Goal: Complete application form

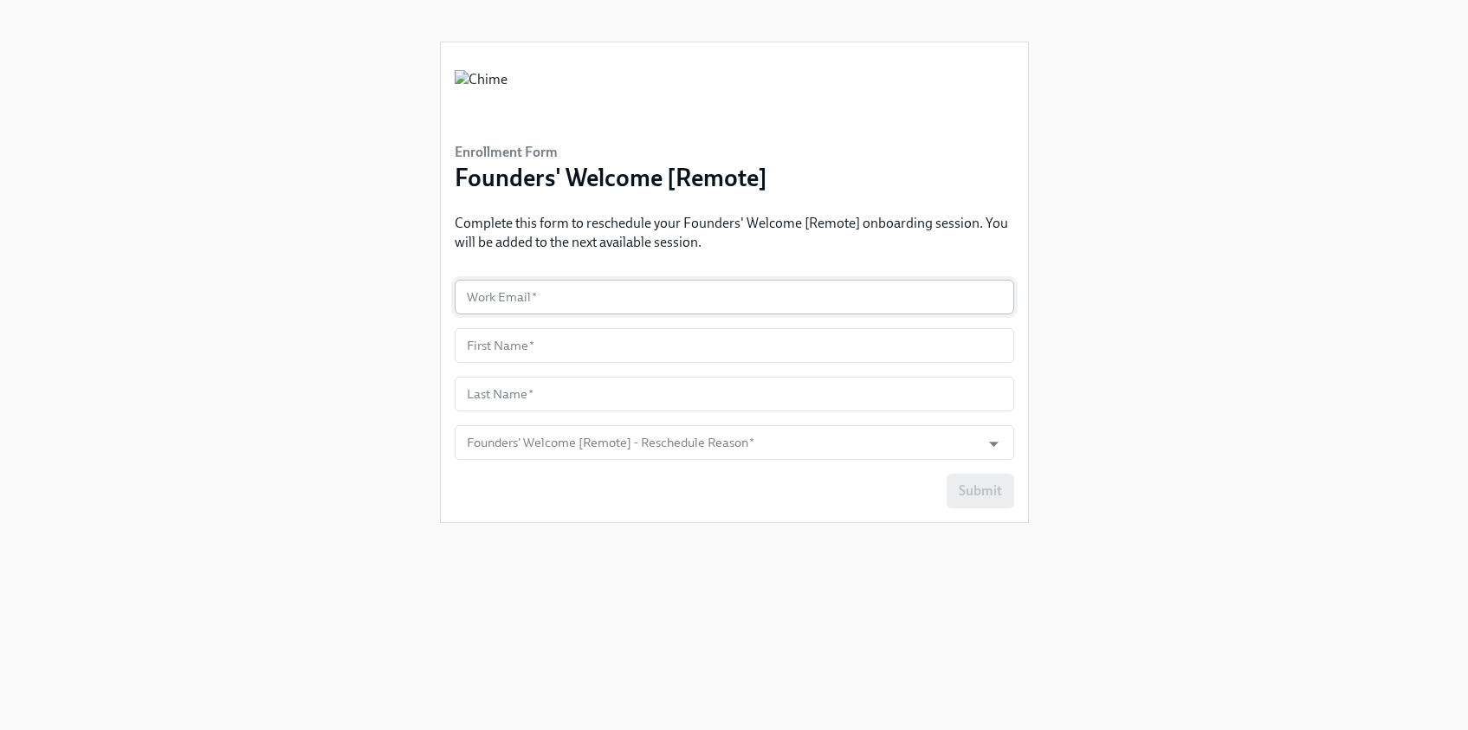
click at [498, 300] on input "text" at bounding box center [734, 297] width 559 height 35
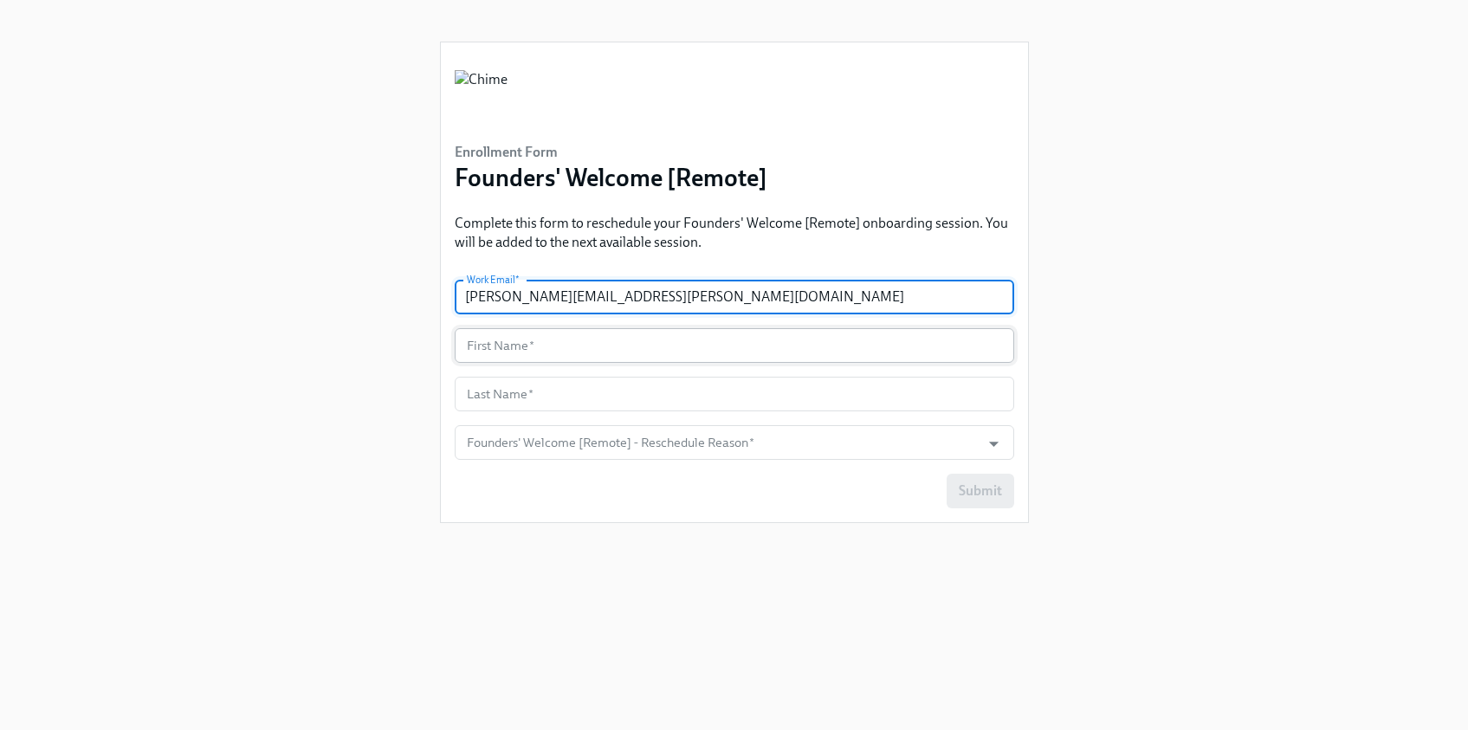
type input "[PERSON_NAME][EMAIL_ADDRESS][PERSON_NAME][DOMAIN_NAME]"
click at [489, 346] on input "text" at bounding box center [734, 345] width 559 height 35
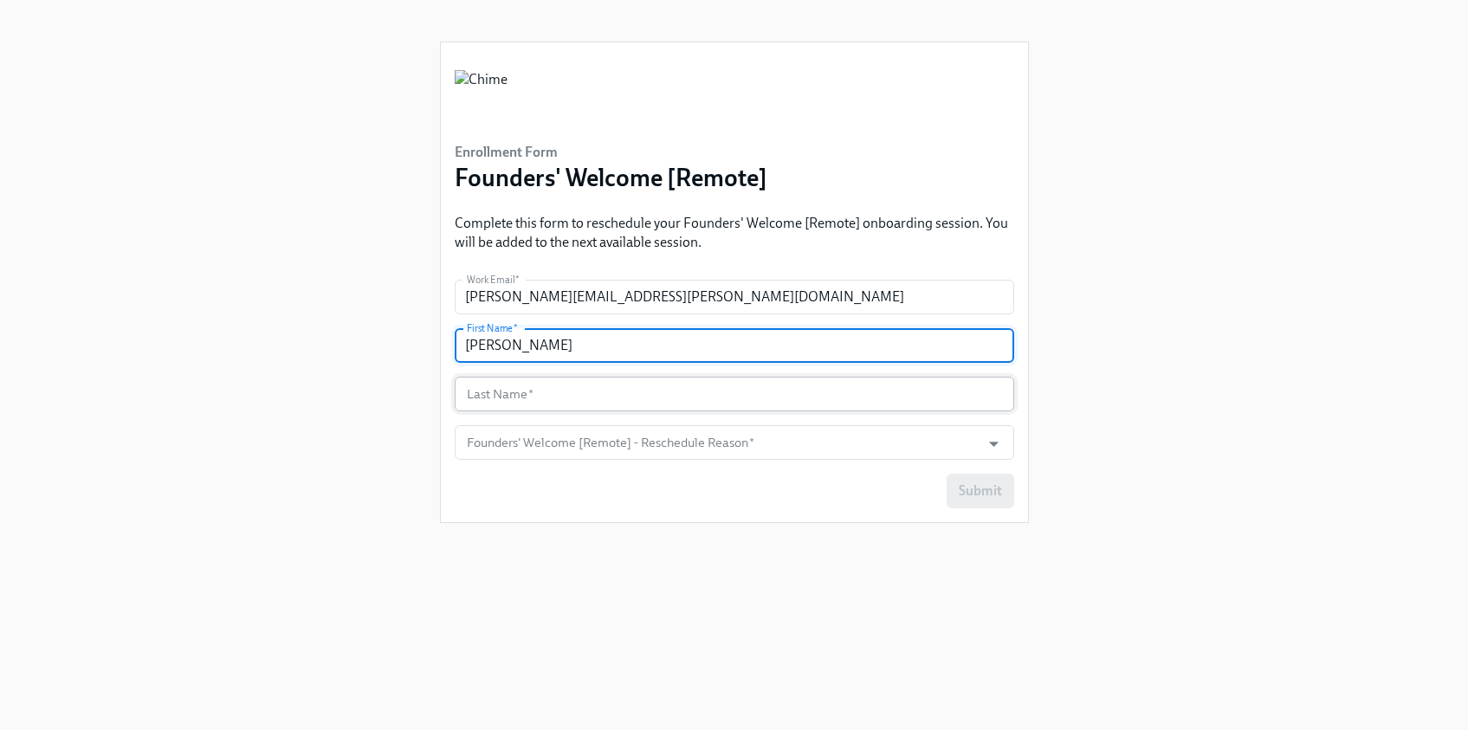
type input "[PERSON_NAME]"
click at [474, 387] on input "text" at bounding box center [734, 394] width 559 height 35
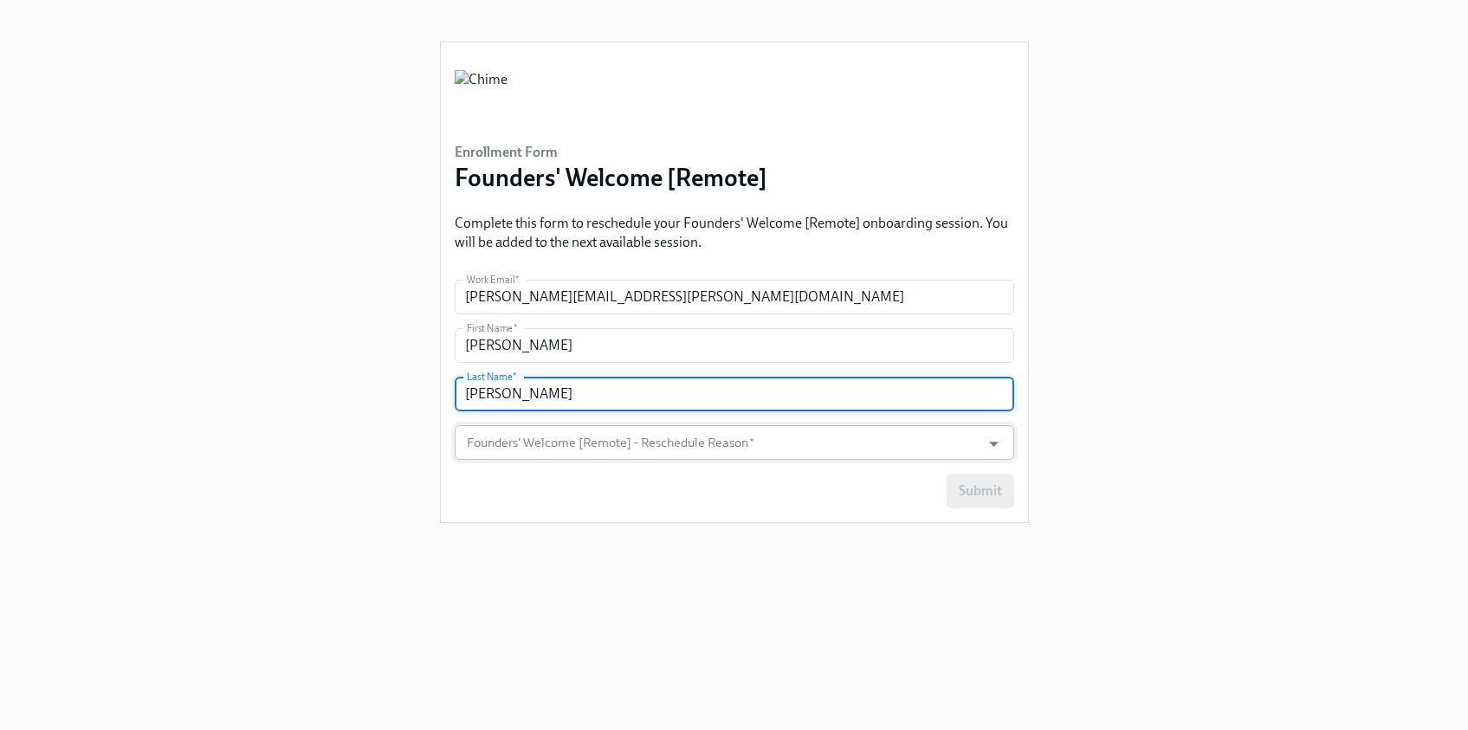
type input "[PERSON_NAME]"
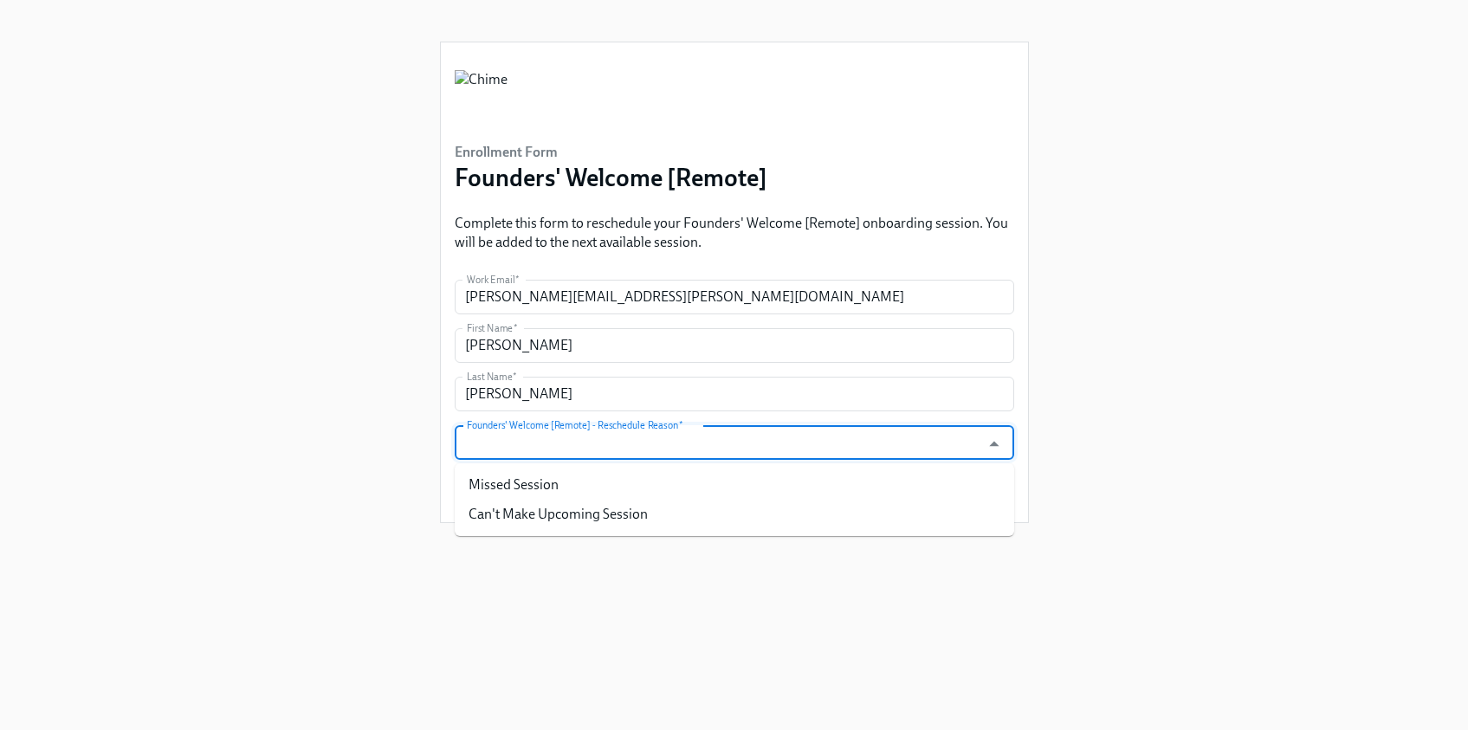
click at [485, 441] on input "Founders' Welcome [Remote] - Reschedule Reason   *" at bounding box center [717, 442] width 509 height 35
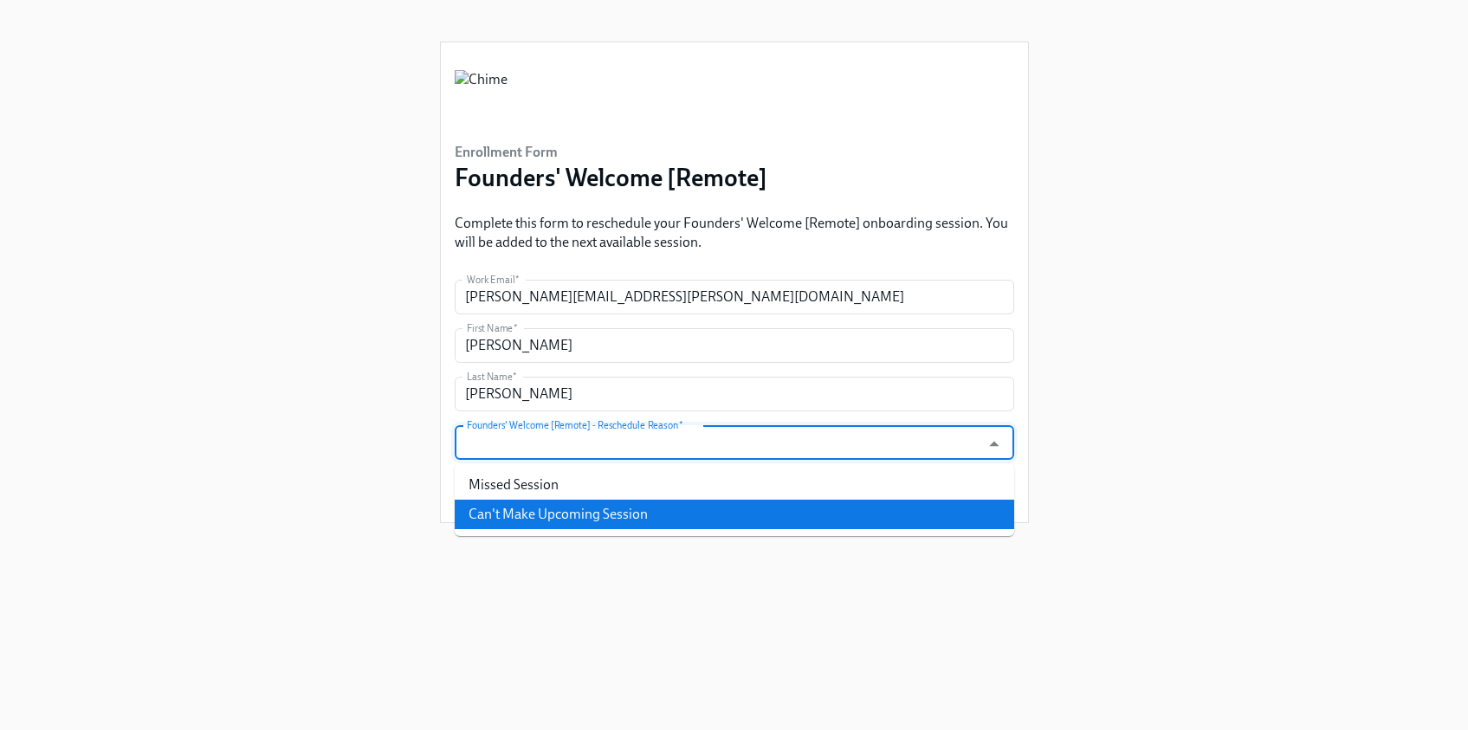
click at [479, 508] on li "Can't Make Upcoming Session" at bounding box center [734, 514] width 559 height 29
type input "Can't Make Upcoming Session"
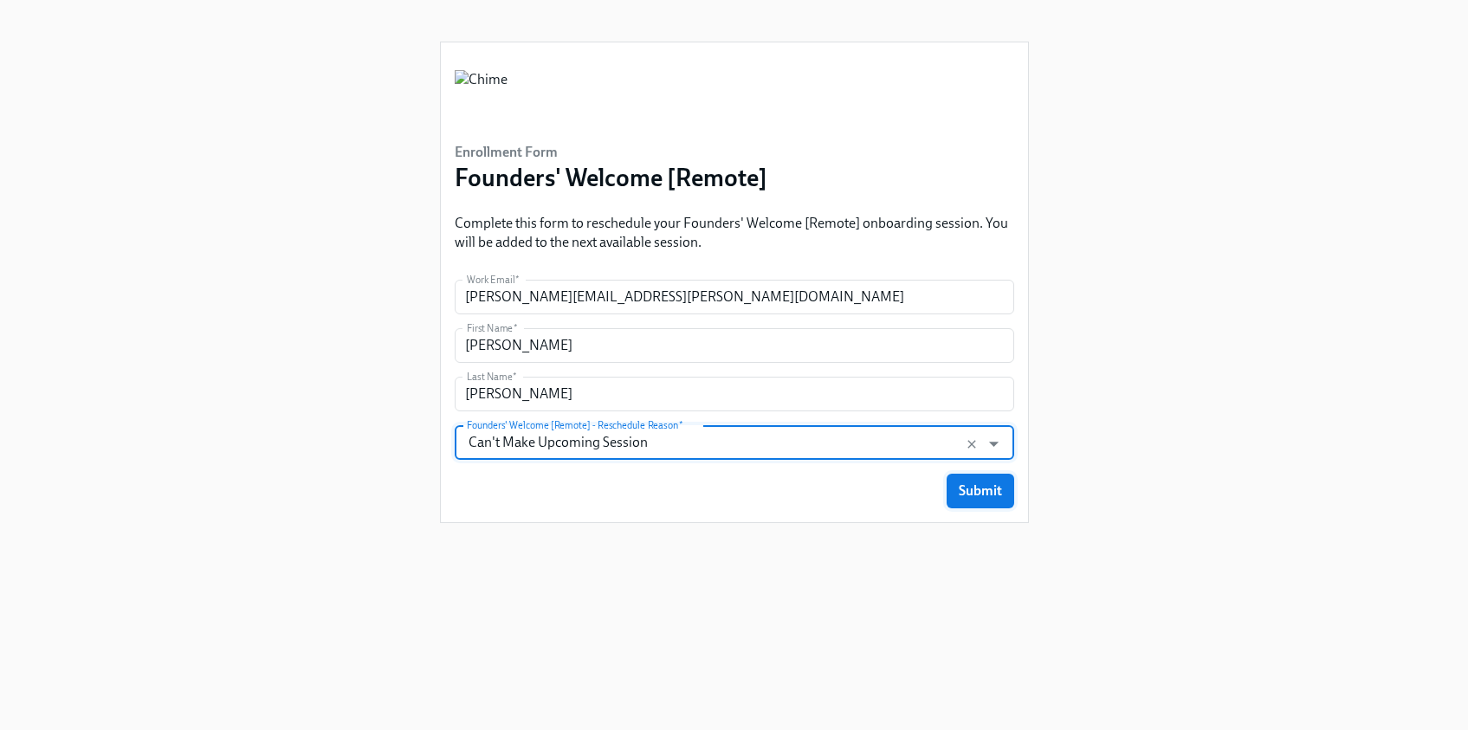
click at [949, 492] on button "Submit" at bounding box center [980, 491] width 68 height 35
